Goal: Task Accomplishment & Management: Manage account settings

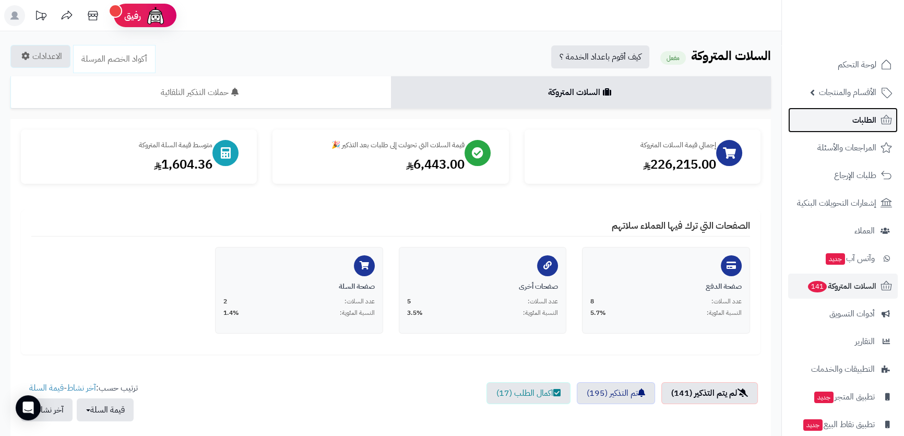
click at [837, 121] on link "الطلبات" at bounding box center [843, 119] width 110 height 25
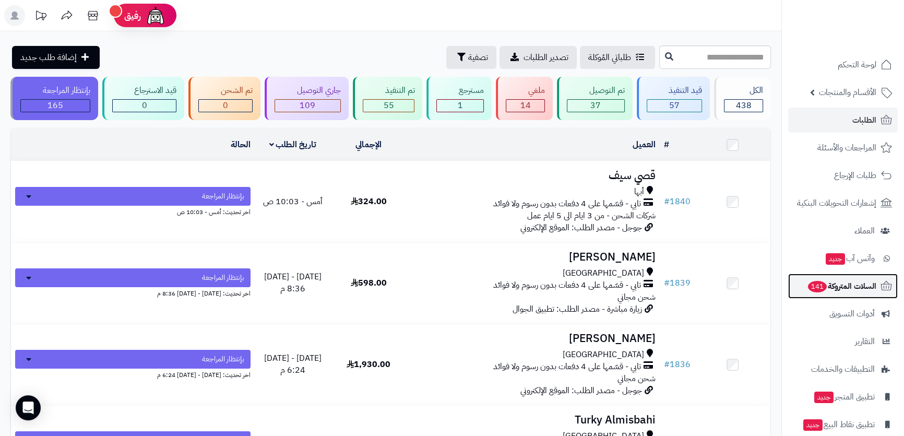
click at [817, 289] on span "141" at bounding box center [817, 286] width 19 height 11
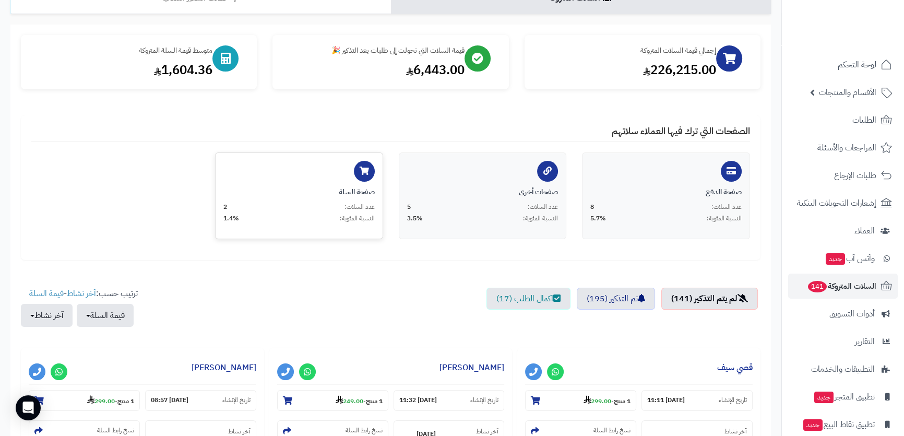
scroll to position [189, 0]
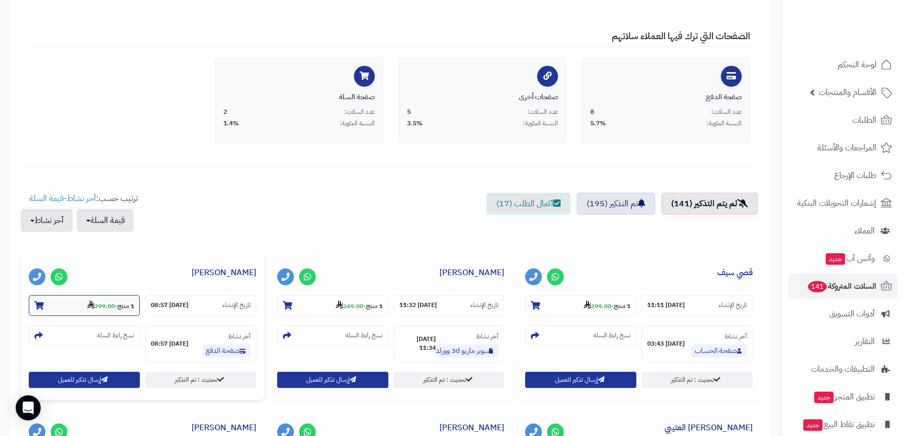
click at [108, 301] on strong "299.00" at bounding box center [101, 305] width 28 height 9
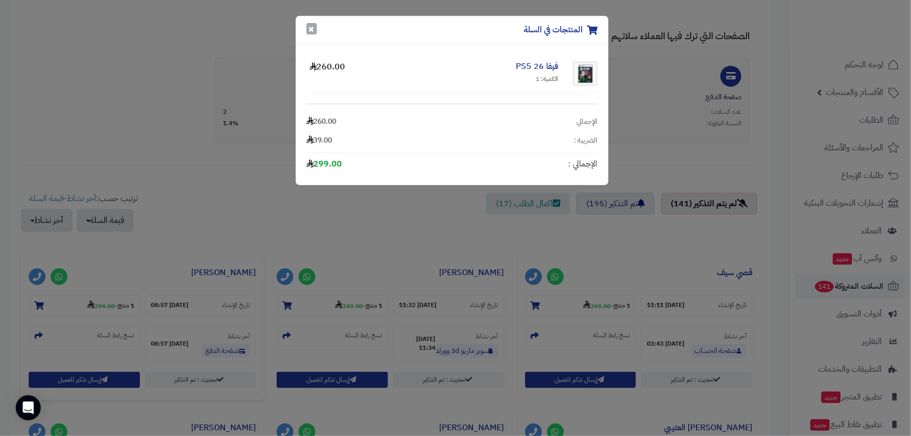
click at [307, 27] on button "×" at bounding box center [311, 28] width 10 height 11
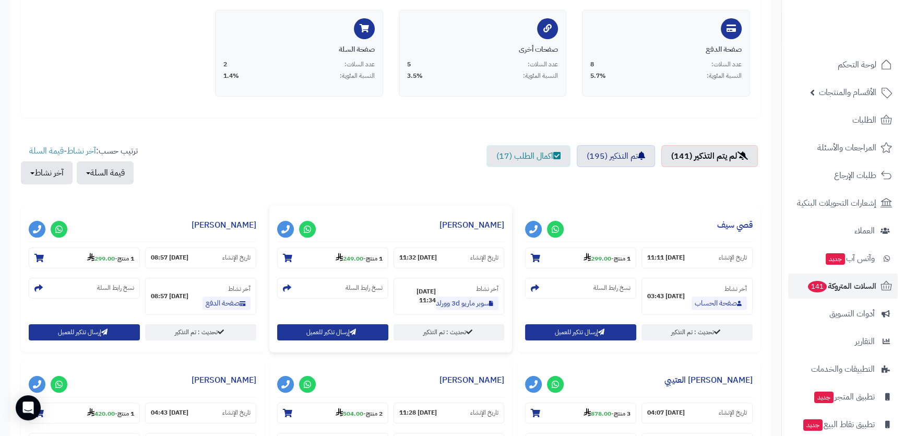
scroll to position [379, 0]
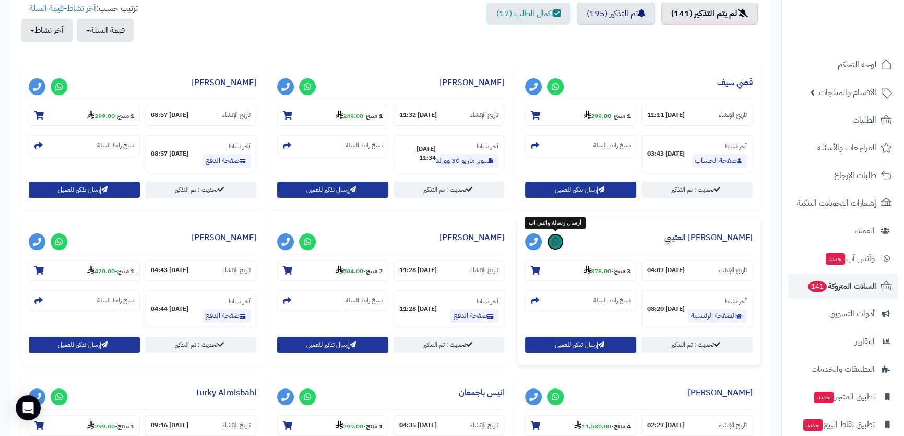
click at [549, 242] on link at bounding box center [555, 241] width 17 height 17
click at [832, 94] on span "الأقسام والمنتجات" at bounding box center [847, 92] width 57 height 15
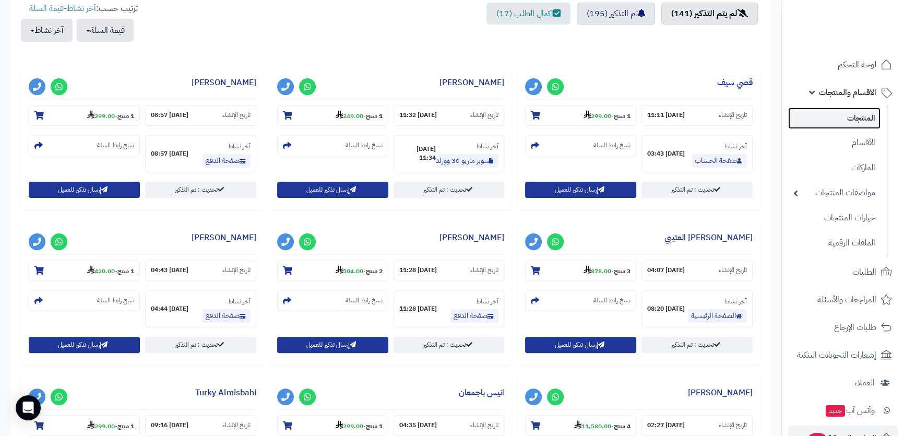
click at [833, 114] on link "المنتجات" at bounding box center [834, 117] width 92 height 21
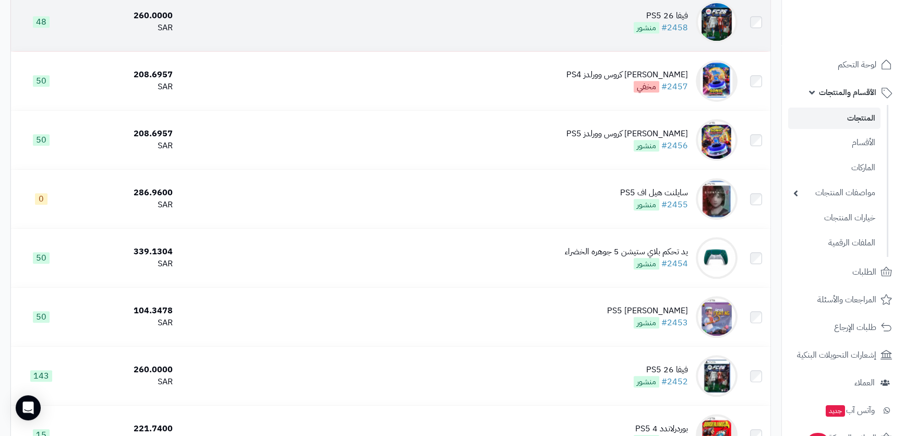
scroll to position [664, 0]
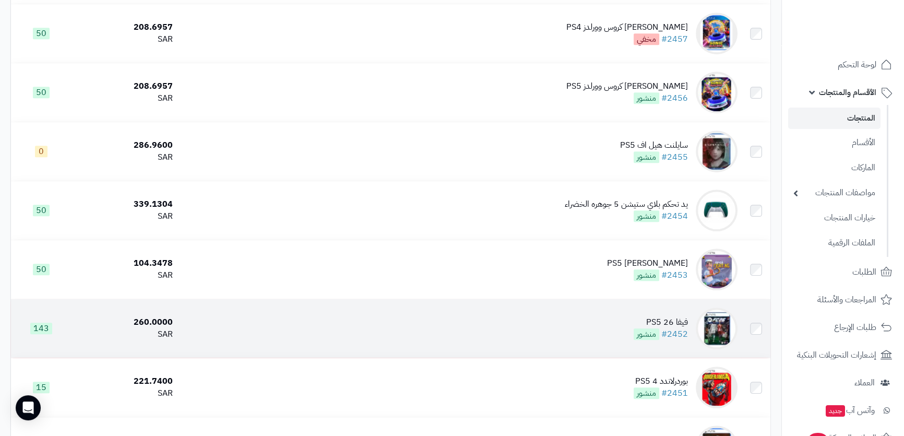
click at [588, 315] on td "فيفا 26 PS5 #2452 منشور" at bounding box center [459, 328] width 564 height 58
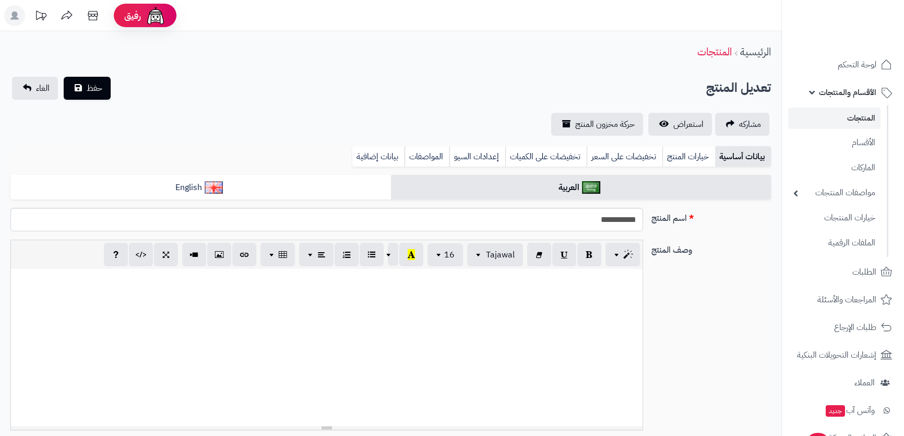
scroll to position [367, 0]
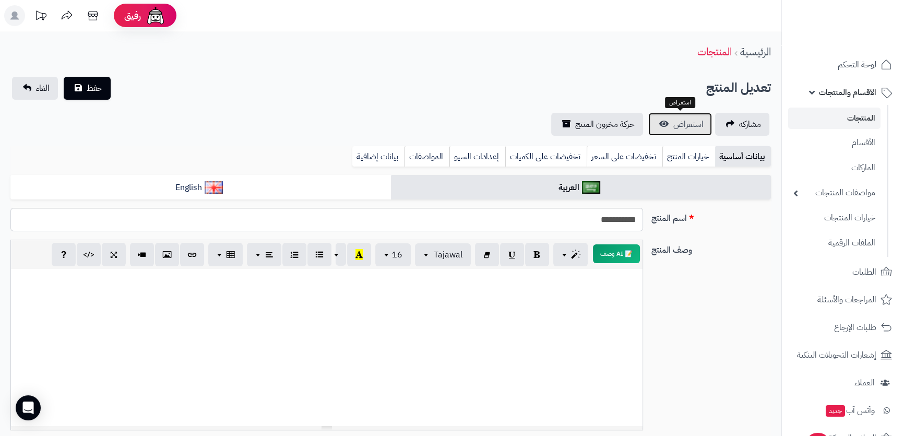
click at [674, 129] on span "استعراض" at bounding box center [688, 124] width 30 height 13
click at [834, 120] on link "المنتجات" at bounding box center [834, 117] width 92 height 21
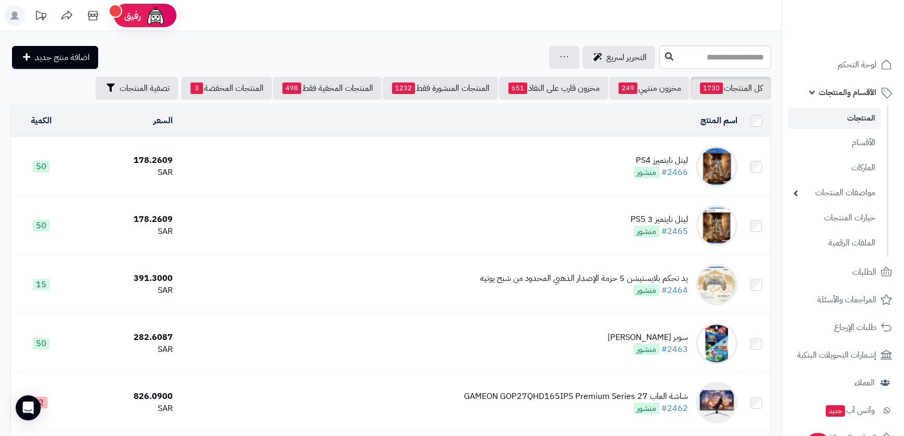
click at [684, 154] on div "ليتل نايتميرز PS4" at bounding box center [660, 160] width 54 height 12
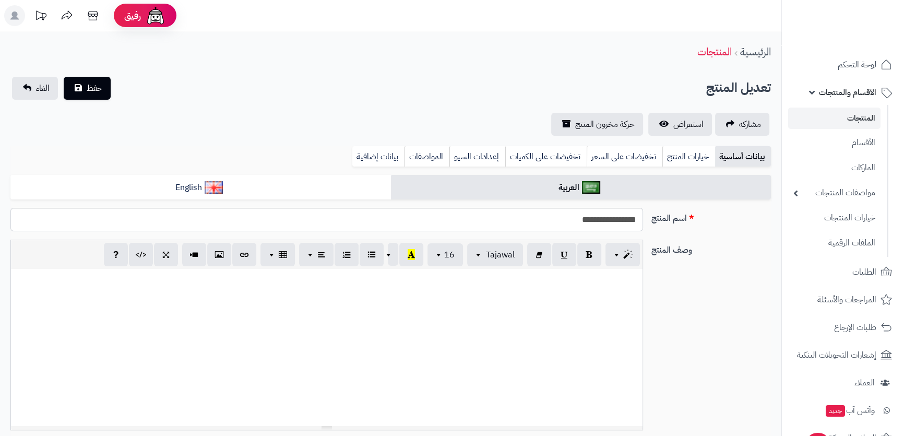
scroll to position [238, 0]
click at [574, 225] on input "**********" at bounding box center [326, 219] width 632 height 23
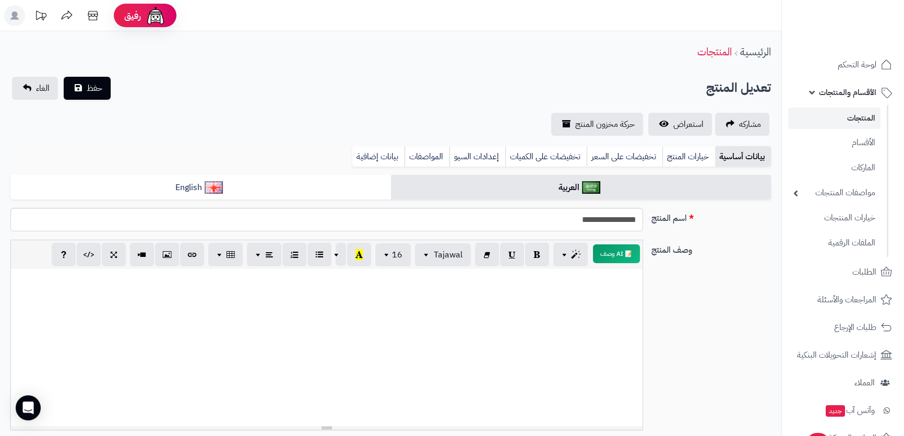
click at [853, 114] on link "المنتجات" at bounding box center [834, 117] width 92 height 21
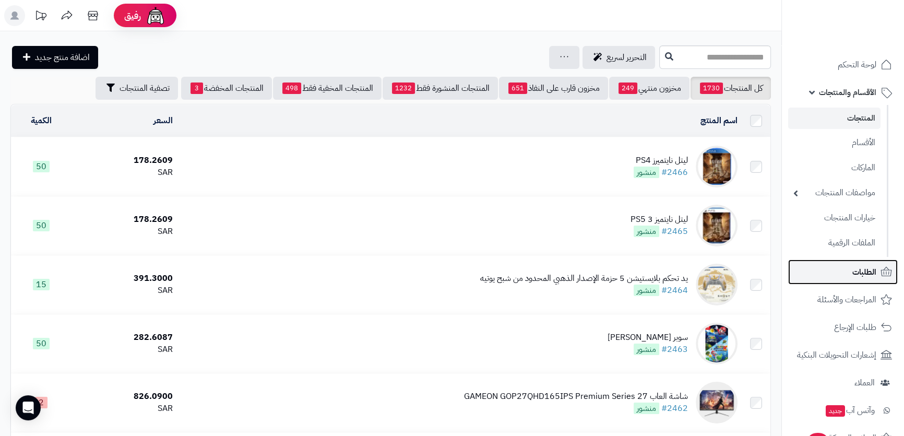
click at [851, 274] on link "الطلبات" at bounding box center [843, 271] width 110 height 25
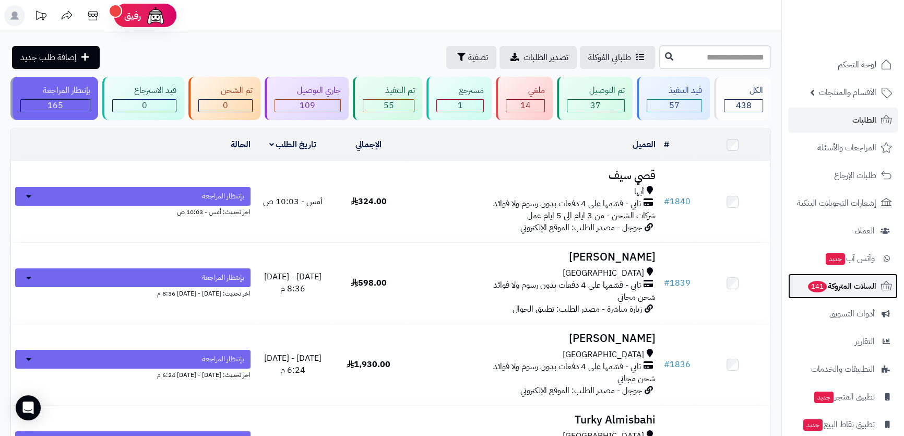
click at [832, 277] on link "السلات المتروكة 141" at bounding box center [843, 285] width 110 height 25
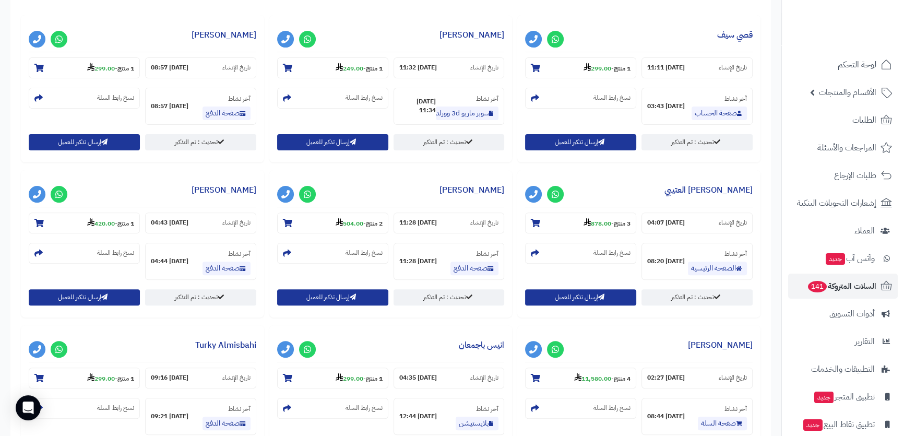
scroll to position [142, 0]
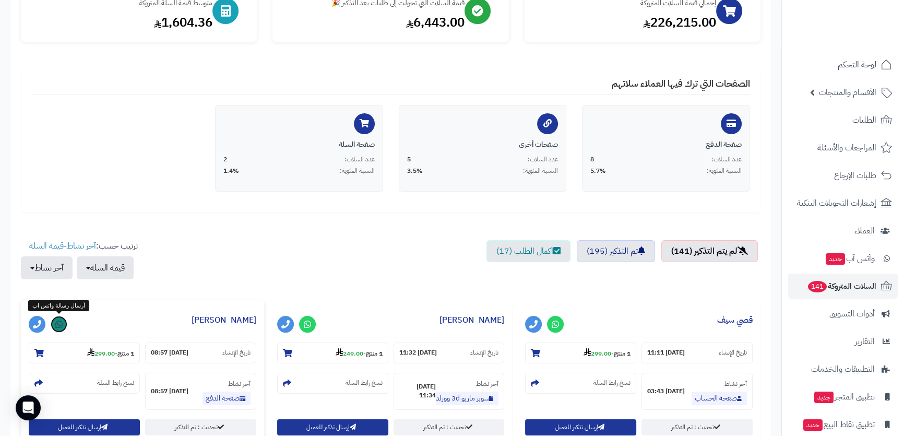
click at [59, 330] on link at bounding box center [59, 324] width 17 height 17
click at [304, 325] on icon at bounding box center [307, 324] width 7 height 8
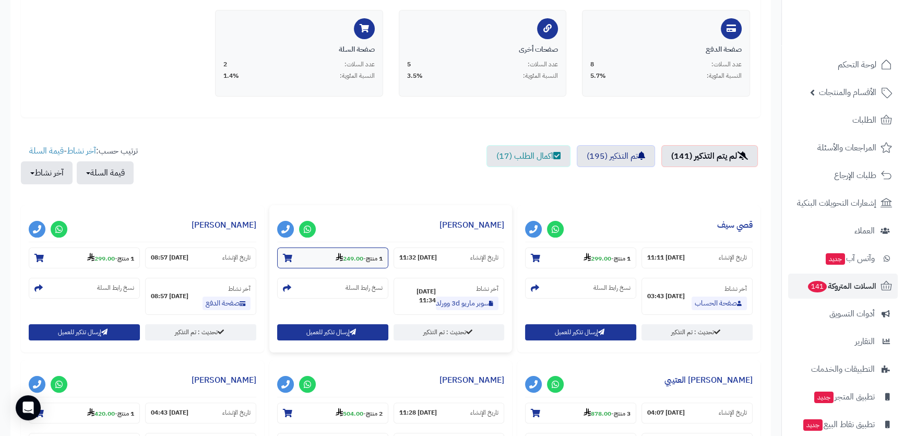
click at [369, 257] on strong "1 منتج" at bounding box center [374, 258] width 17 height 9
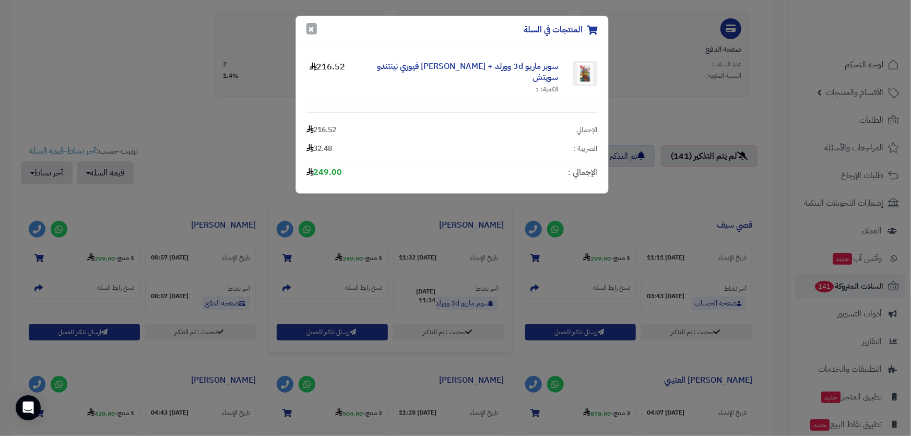
click at [309, 28] on button "×" at bounding box center [311, 28] width 10 height 11
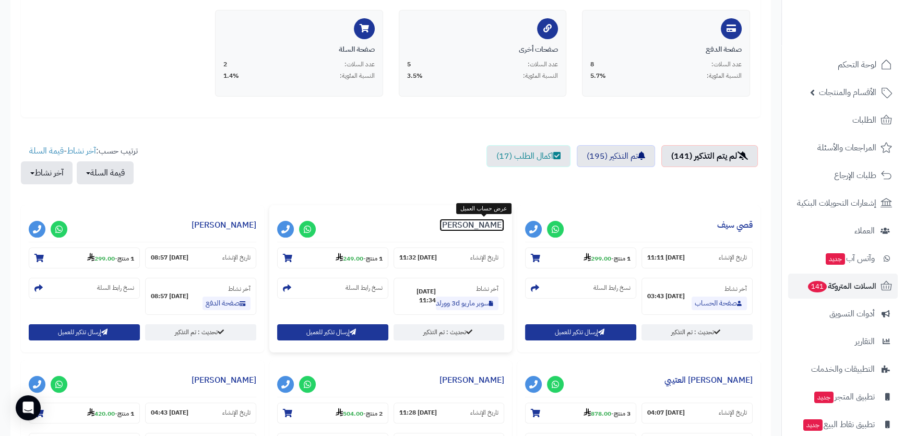
click at [485, 223] on link "[PERSON_NAME]" at bounding box center [471, 225] width 65 height 13
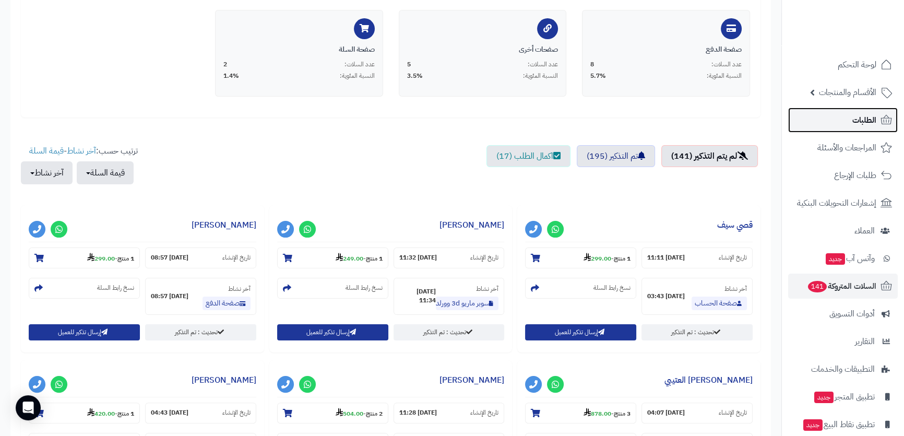
click at [852, 113] on span "الطلبات" at bounding box center [864, 120] width 24 height 15
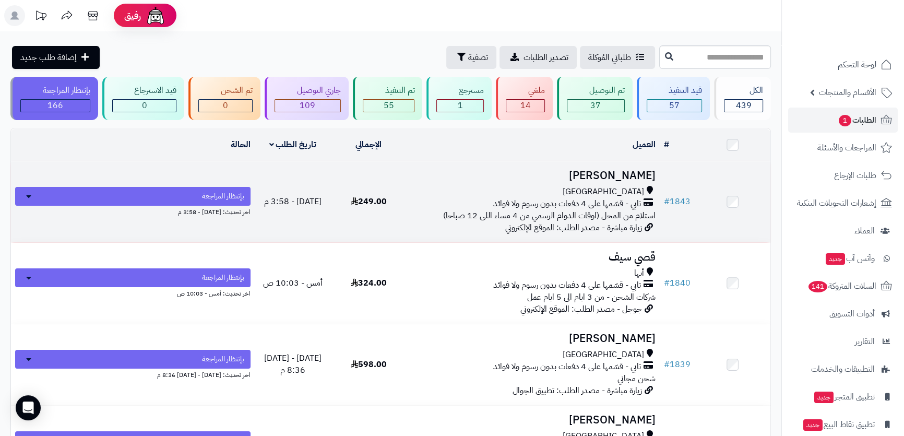
click at [541, 170] on h3 "[PERSON_NAME]" at bounding box center [533, 176] width 245 height 12
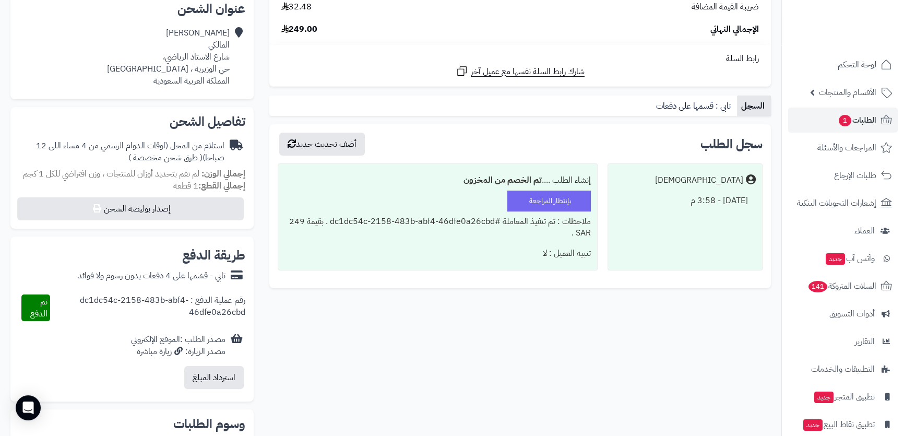
scroll to position [284, 0]
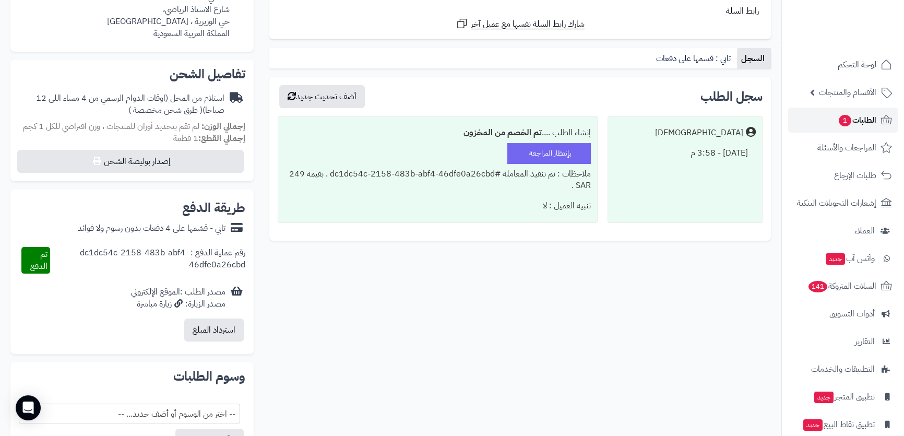
click at [853, 127] on span "الطلبات 1" at bounding box center [856, 120] width 39 height 15
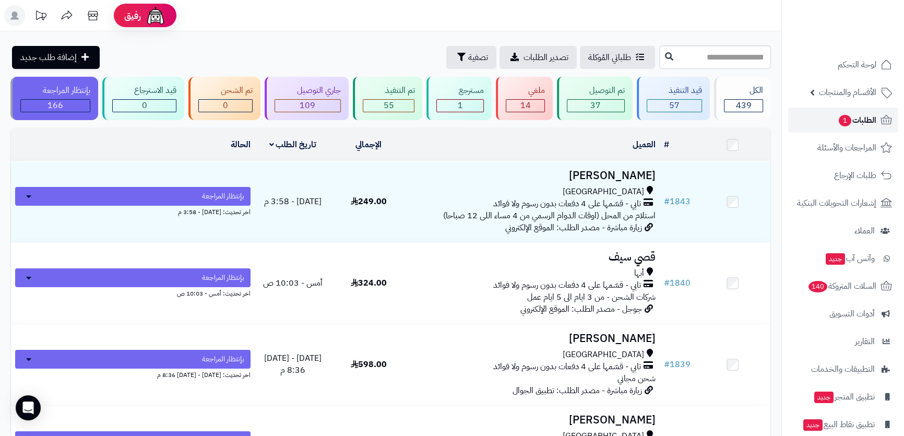
click at [826, 125] on link "الطلبات 1" at bounding box center [843, 119] width 110 height 25
